Goal: Find specific page/section: Find specific page/section

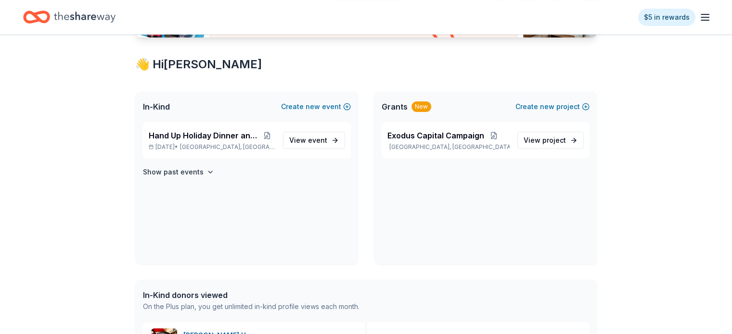
scroll to position [160, 0]
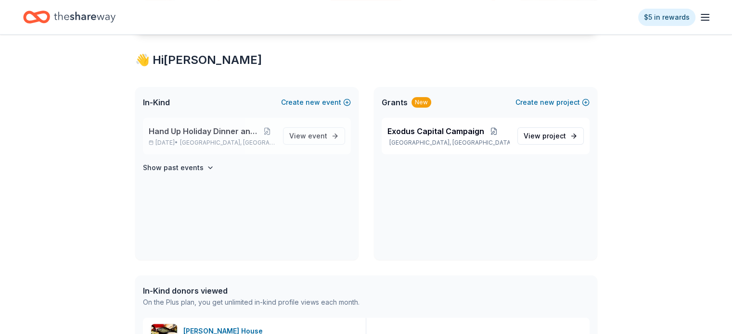
click at [225, 136] on span "Hand Up Holiday Dinner and Auction" at bounding box center [204, 132] width 111 height 12
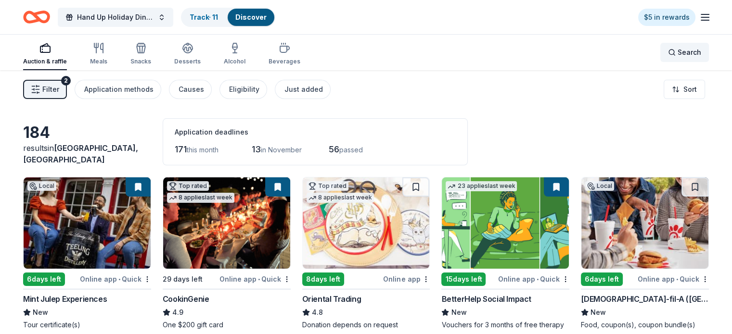
click at [678, 56] on span "Search" at bounding box center [690, 53] width 24 height 12
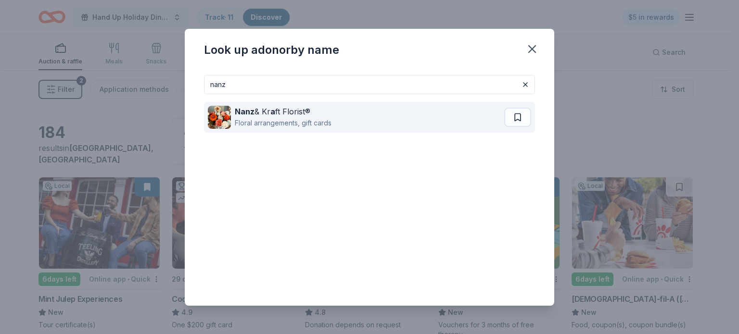
type input "nanz"
click at [278, 123] on div "Floral arrangements, gift cards" at bounding box center [283, 123] width 97 height 12
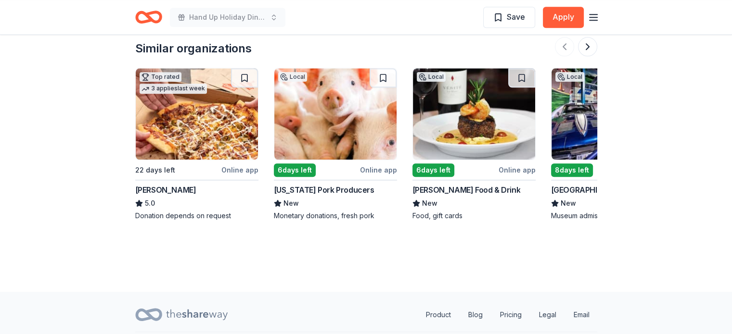
scroll to position [990, 0]
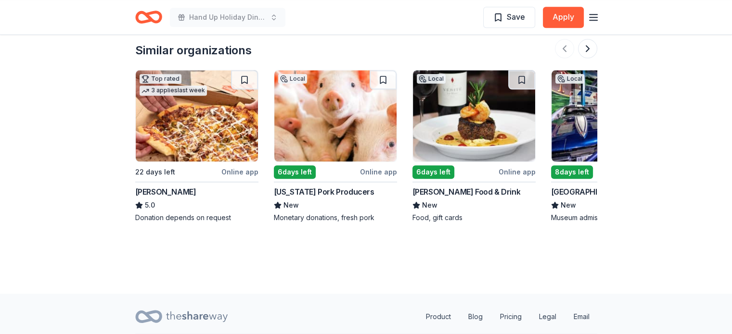
click at [582, 117] on img at bounding box center [613, 115] width 122 height 91
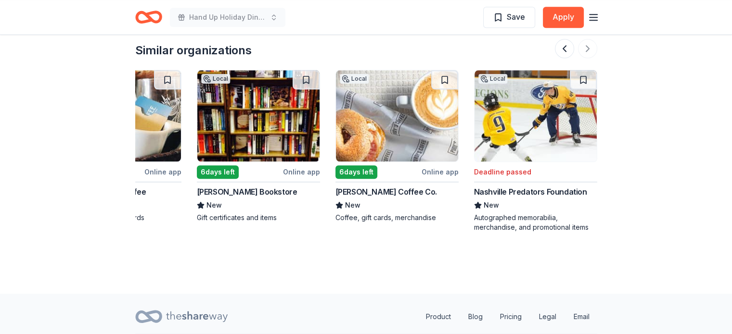
scroll to position [0, 909]
click at [599, 23] on icon "button" at bounding box center [594, 18] width 12 height 12
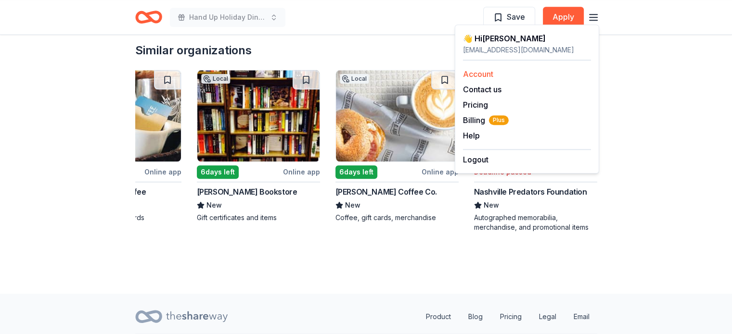
click at [464, 72] on link "Account" at bounding box center [478, 74] width 30 height 10
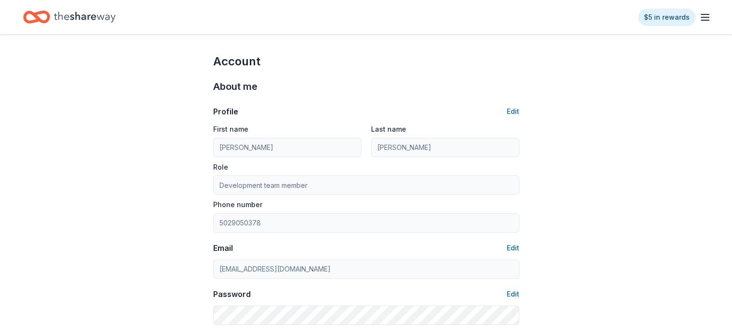
click at [701, 20] on line "button" at bounding box center [705, 20] width 8 height 0
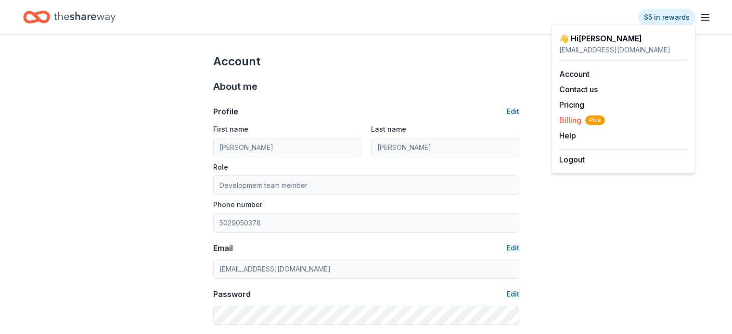
click at [570, 119] on span "Billing Plus" at bounding box center [582, 121] width 46 height 12
